Goal: Task Accomplishment & Management: Manage account settings

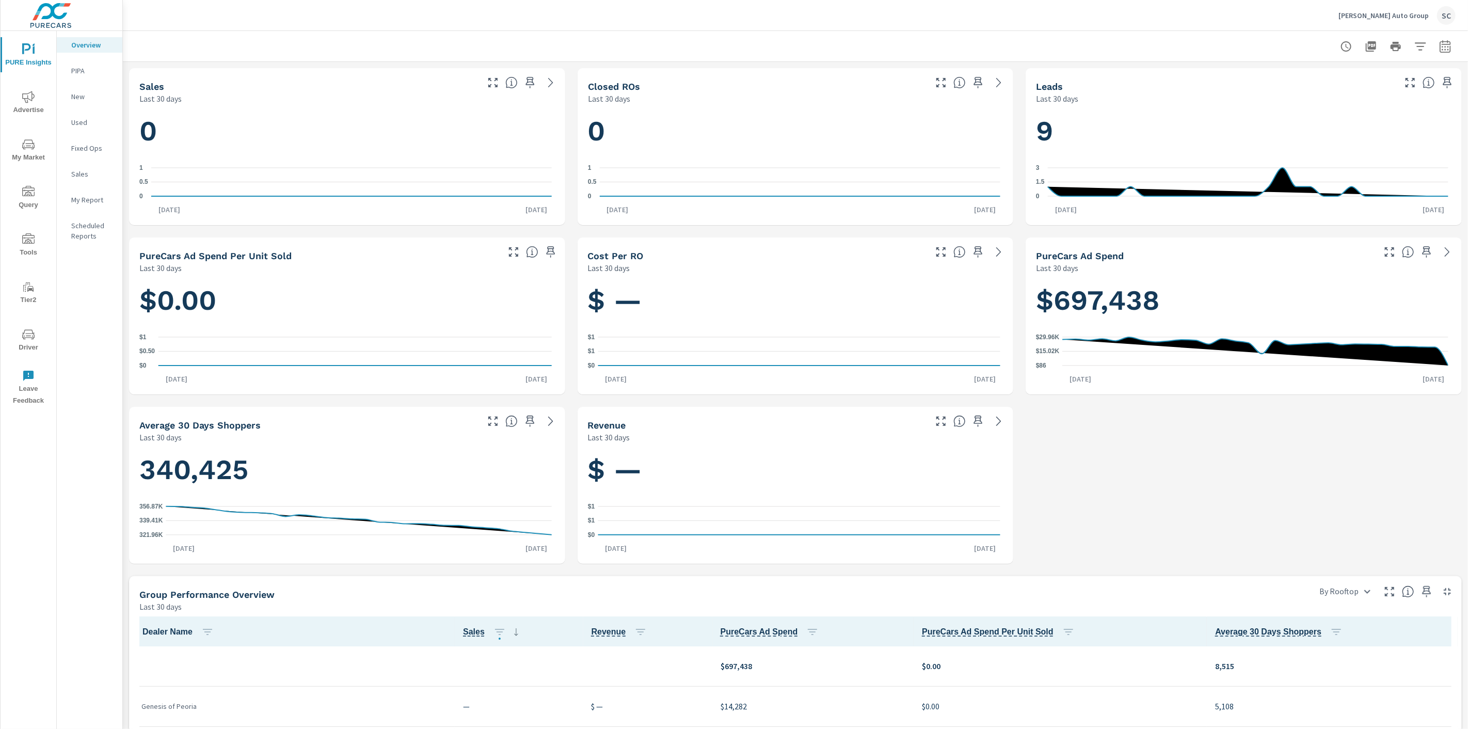
scroll to position [1, 0]
click at [1440, 13] on div "SC" at bounding box center [1446, 15] width 19 height 19
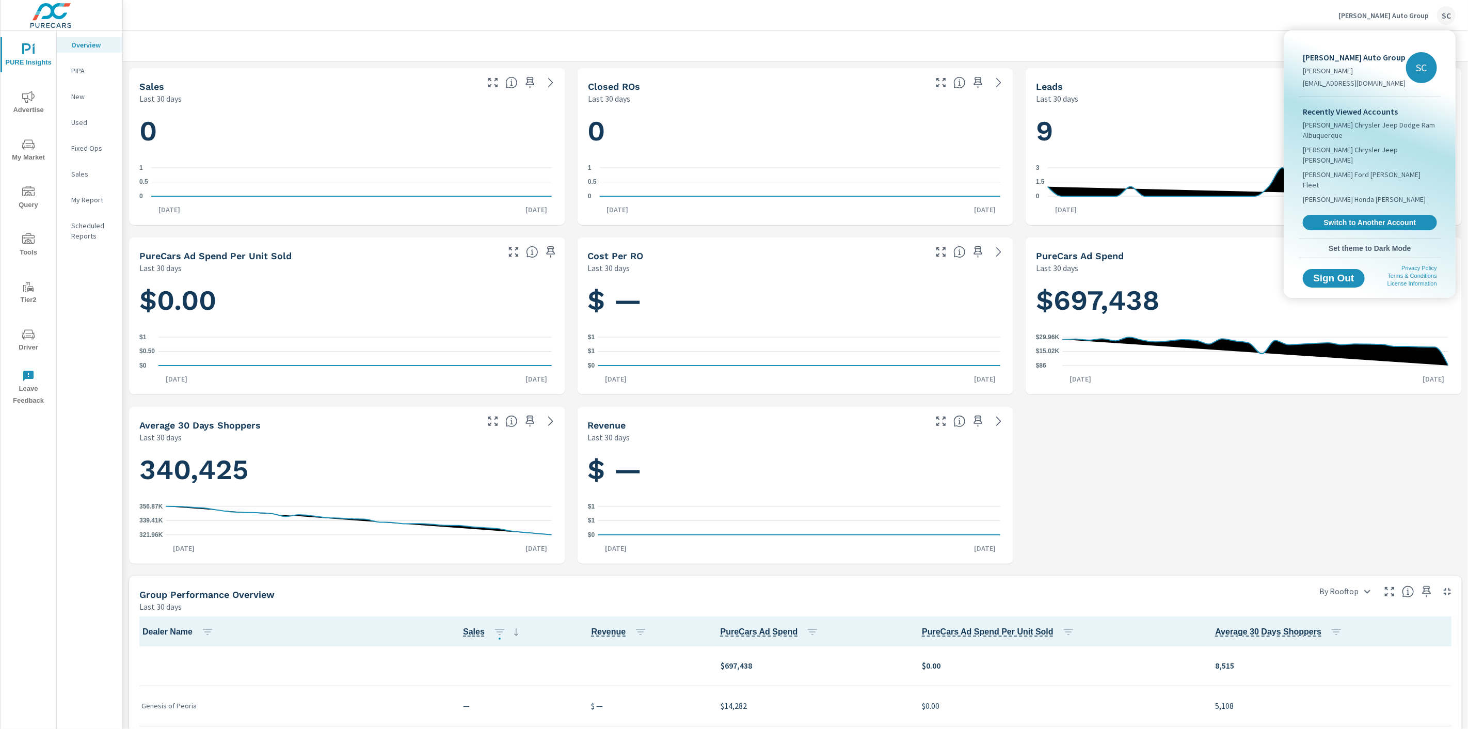
drag, startPoint x: 1371, startPoint y: 199, endPoint x: 1376, endPoint y: 194, distance: 6.9
click at [1372, 218] on span "Switch to Another Account" at bounding box center [1369, 222] width 123 height 9
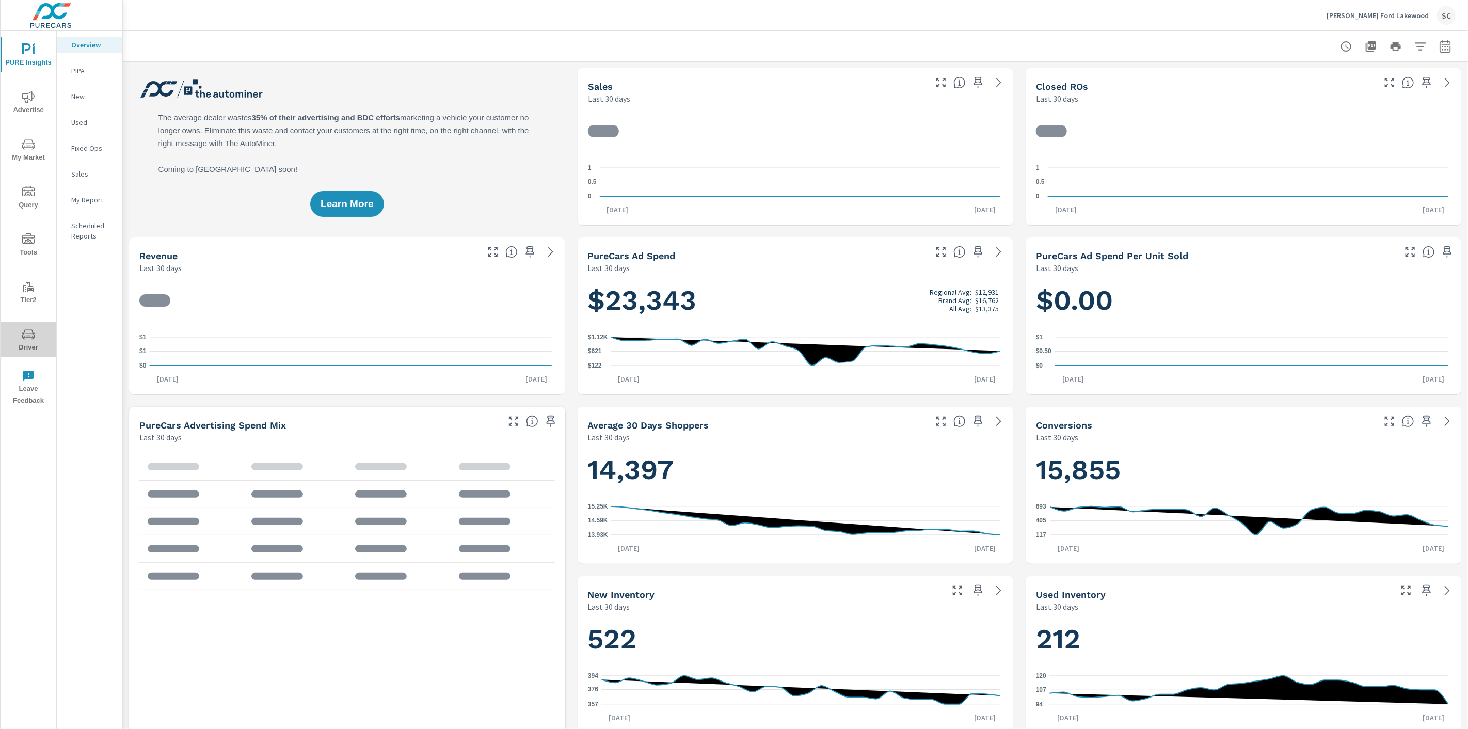
click at [31, 341] on span "Driver" at bounding box center [29, 340] width 50 height 25
